Goal: Information Seeking & Learning: Find specific fact

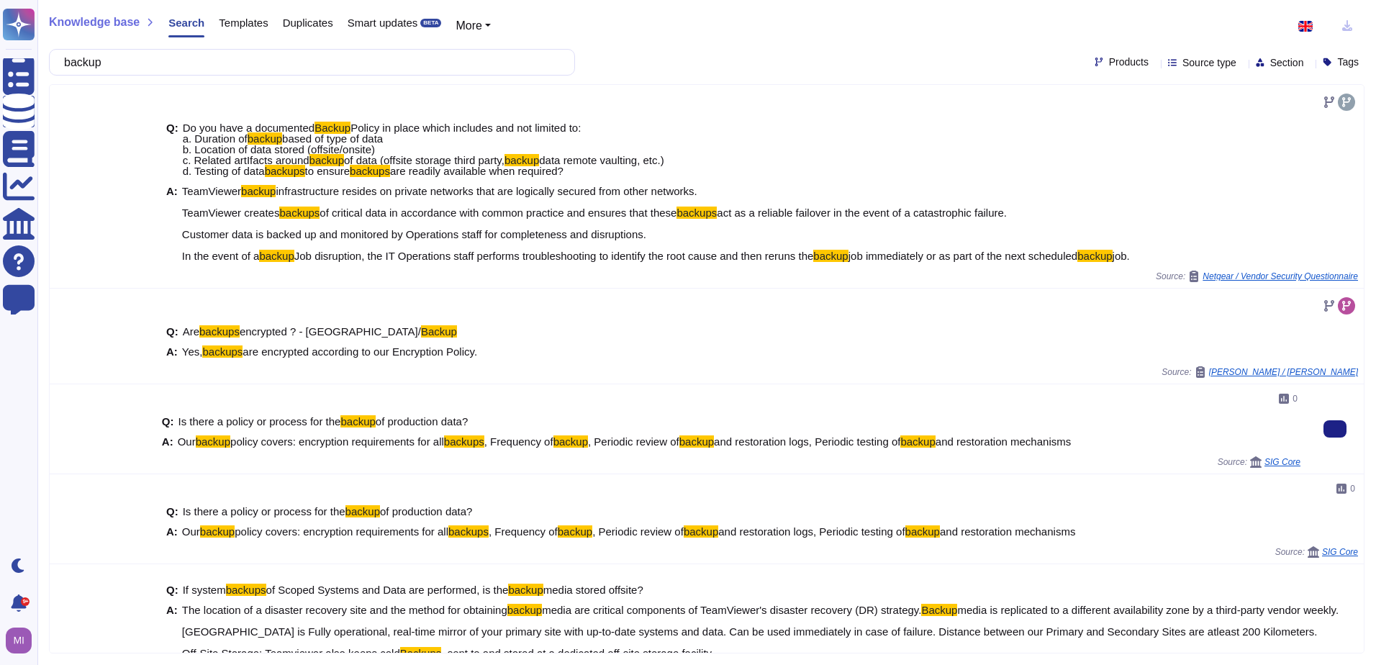
scroll to position [201, 0]
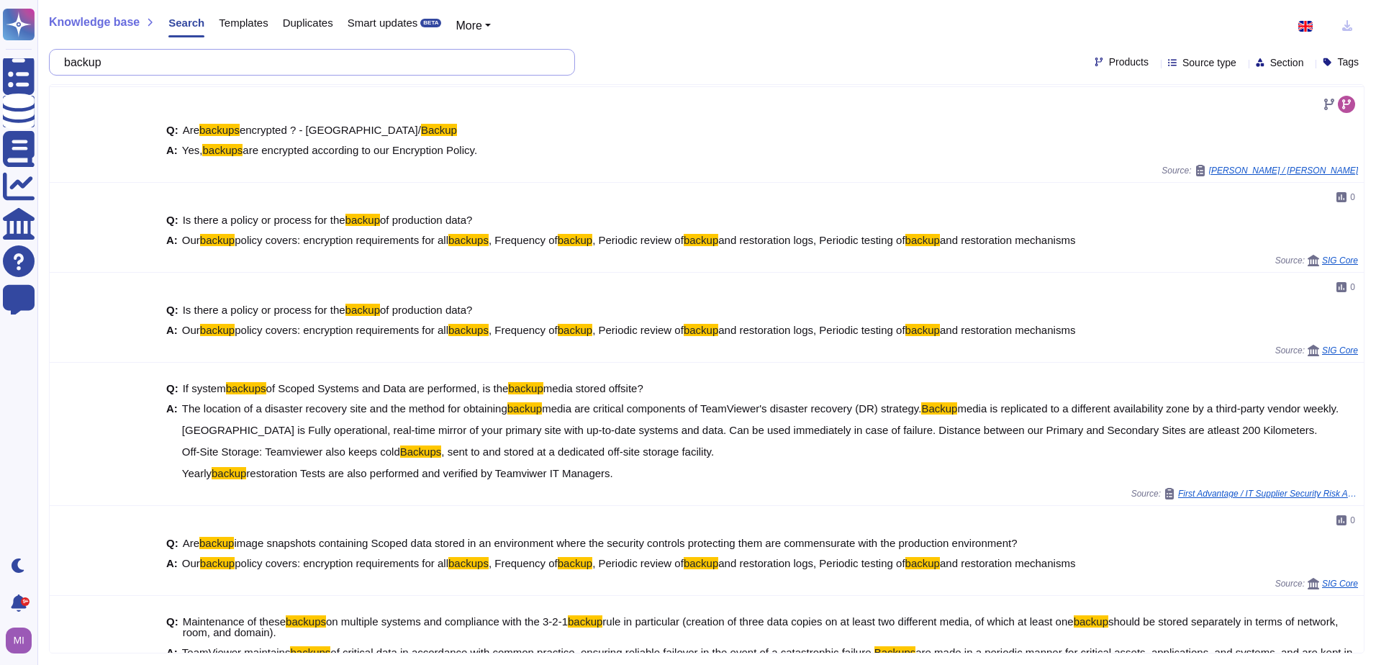
drag, startPoint x: 130, startPoint y: 65, endPoint x: 78, endPoint y: 63, distance: 52.6
click at [78, 63] on input "backup" at bounding box center [308, 62] width 503 height 25
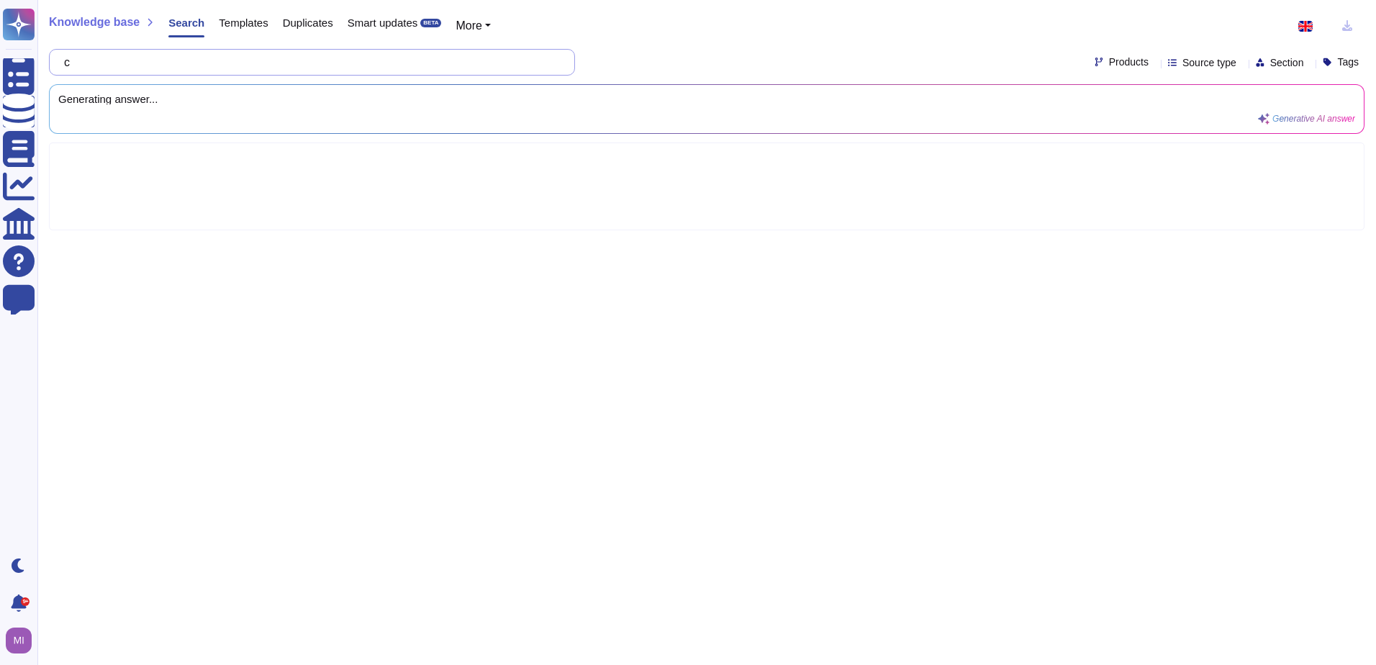
scroll to position [0, 0]
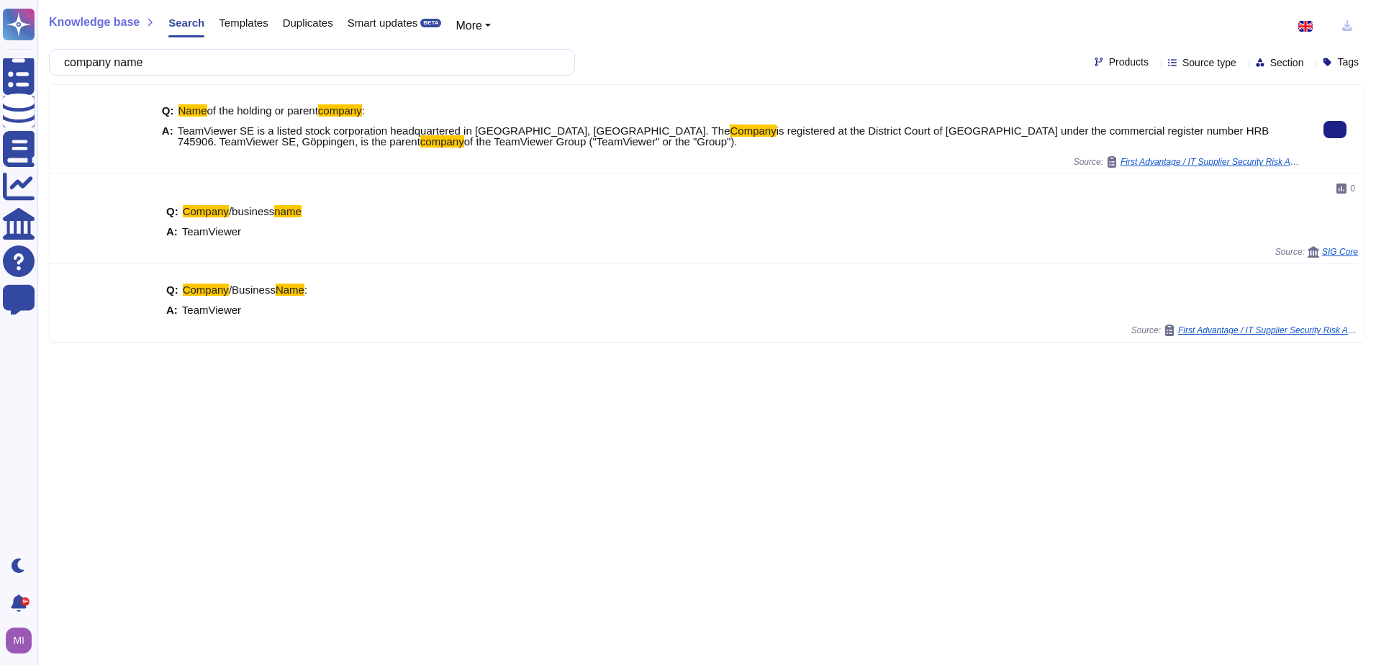
drag, startPoint x: 522, startPoint y: 142, endPoint x: 175, endPoint y: 129, distance: 347.7
click at [175, 129] on div "A: TeamViewer SE is a listed stock corporation headquartered in [GEOGRAPHIC_DAT…" at bounding box center [731, 136] width 1138 height 22
copy span "TeamViewer SE is a listed stock corporation headquartered in [GEOGRAPHIC_DATA],…"
drag, startPoint x: 168, startPoint y: 62, endPoint x: 68, endPoint y: 61, distance: 100.7
click at [69, 61] on div "company name" at bounding box center [312, 62] width 526 height 27
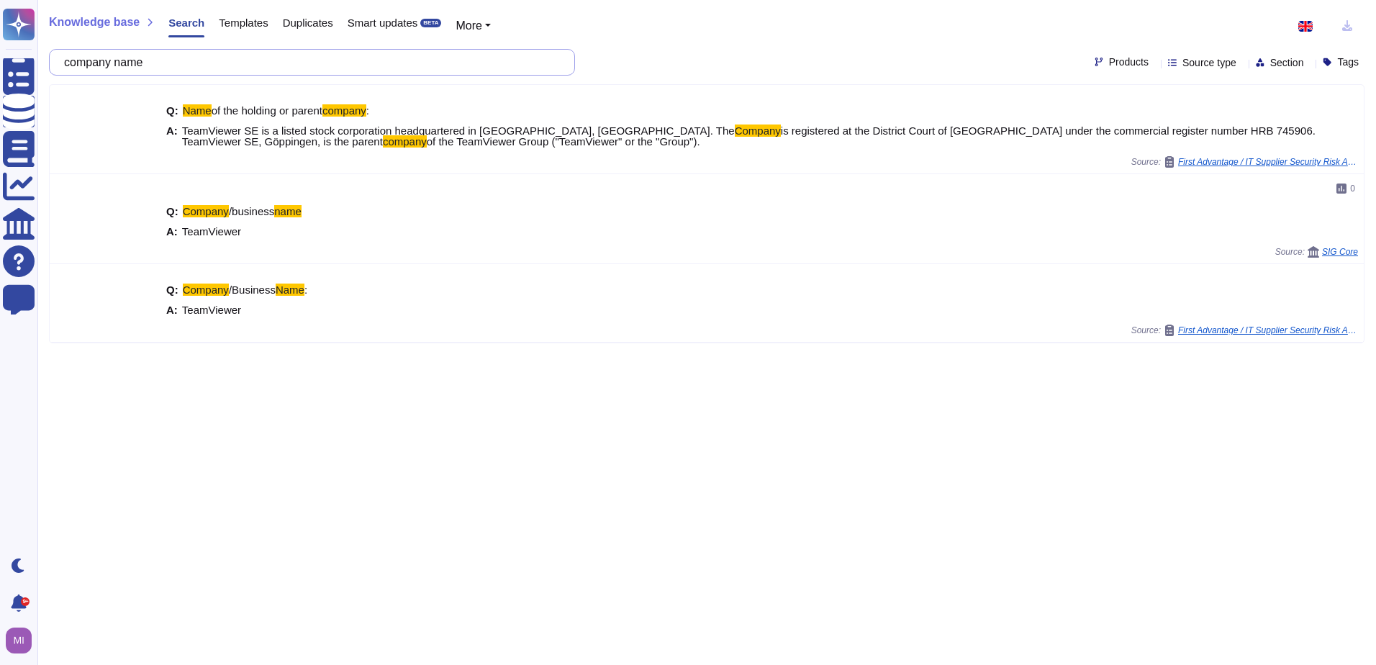
paste input "In which countries do you maintain a physical presence (or office location)?"
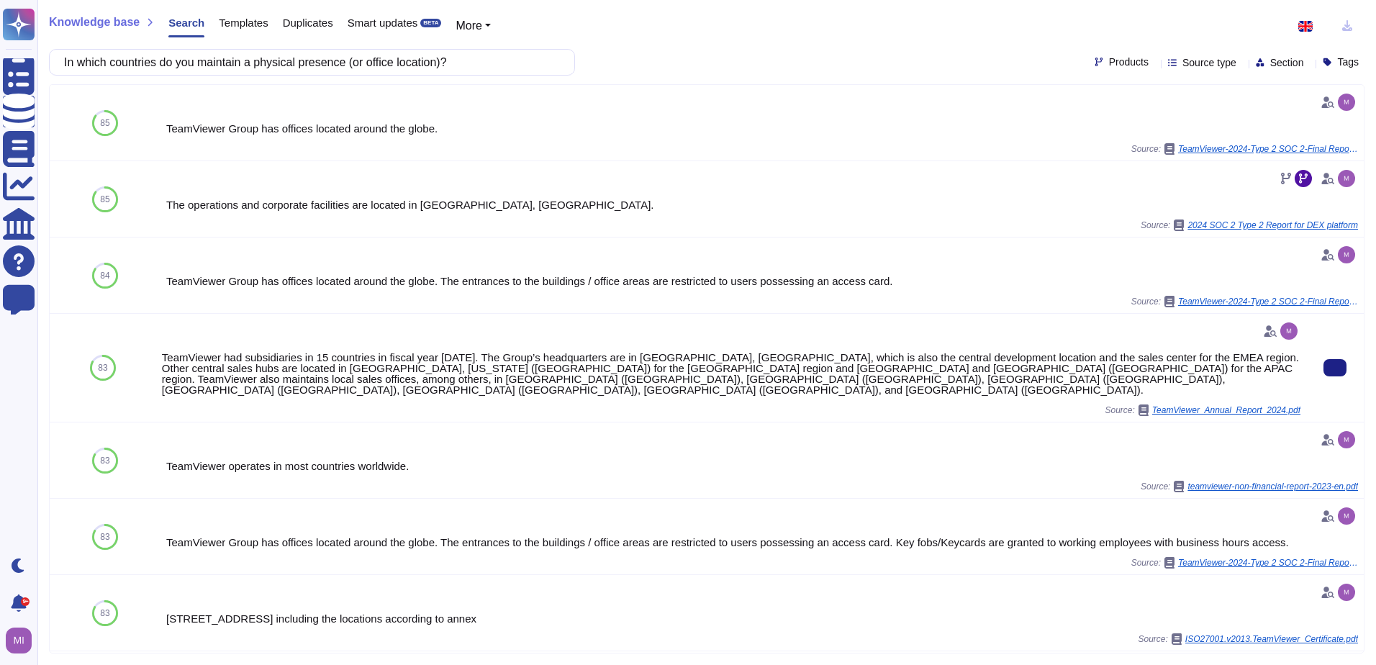
type input "In which countries do you maintain a physical presence (or office location)?"
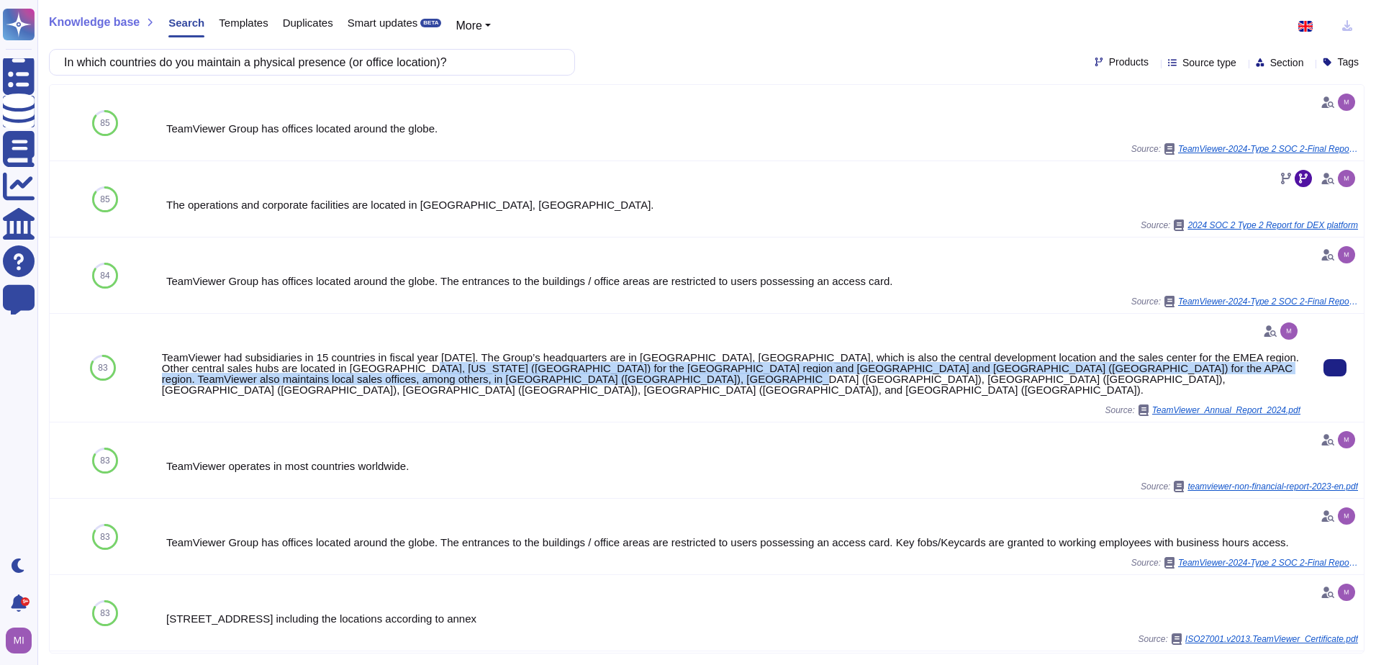
drag, startPoint x: 580, startPoint y: 379, endPoint x: 364, endPoint y: 370, distance: 216.0
click at [364, 370] on div "TeamViewer had subsidiaries in 15 countries in fiscal year [DATE]. The Group’s …" at bounding box center [731, 373] width 1138 height 43
click at [744, 359] on button at bounding box center [1334, 367] width 23 height 17
